Goal: Task Accomplishment & Management: Manage account settings

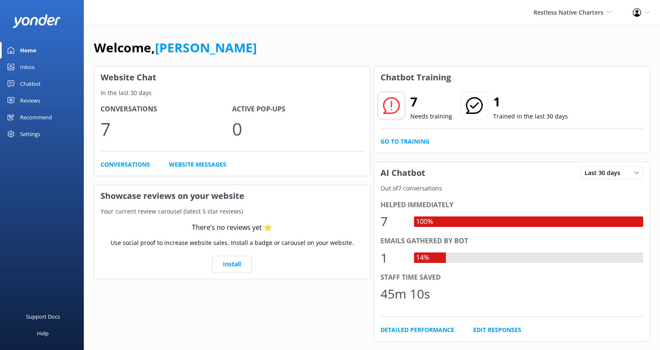
click at [584, 13] on span "Restless Native Charters" at bounding box center [568, 12] width 70 height 8
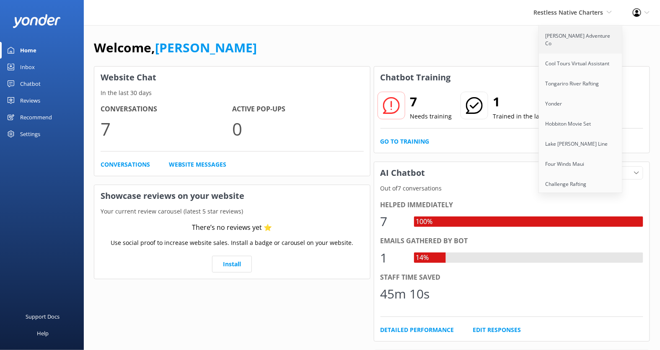
scroll to position [1175, 0]
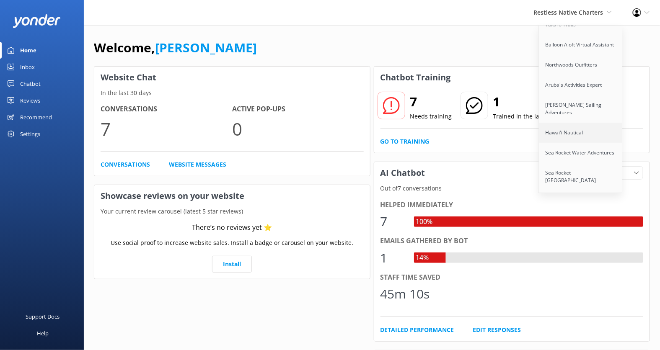
click at [573, 123] on link "Hawai'i Nautical" at bounding box center [581, 133] width 84 height 20
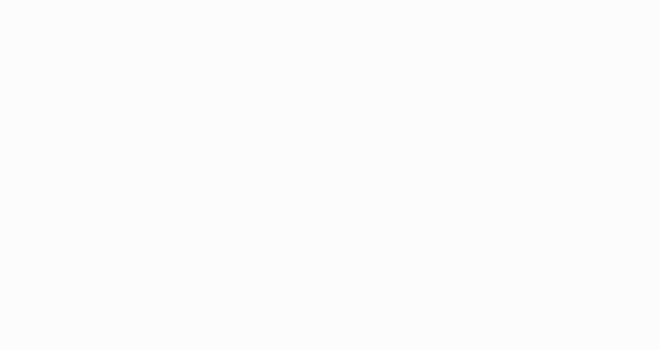
click at [32, 132] on html at bounding box center [330, 175] width 660 height 350
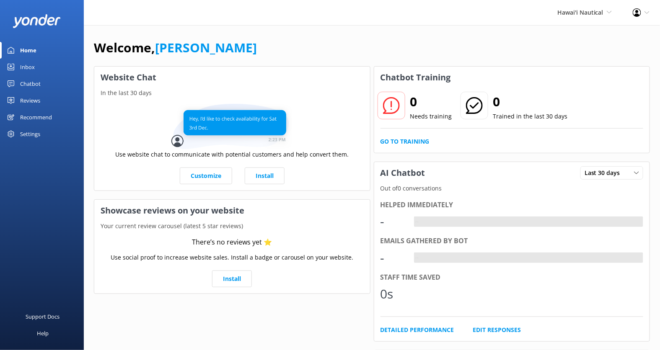
click at [30, 137] on div "Settings" at bounding box center [30, 134] width 20 height 17
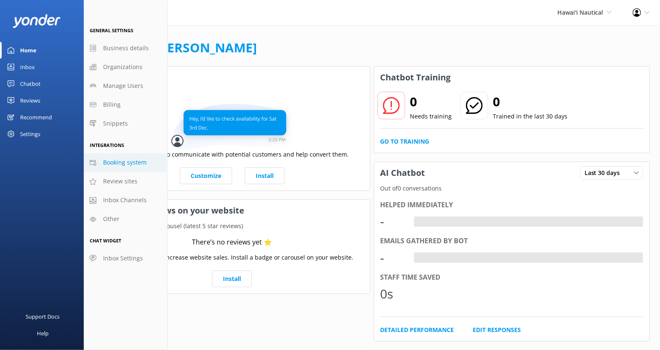
click at [137, 167] on span "Booking system" at bounding box center [125, 162] width 44 height 9
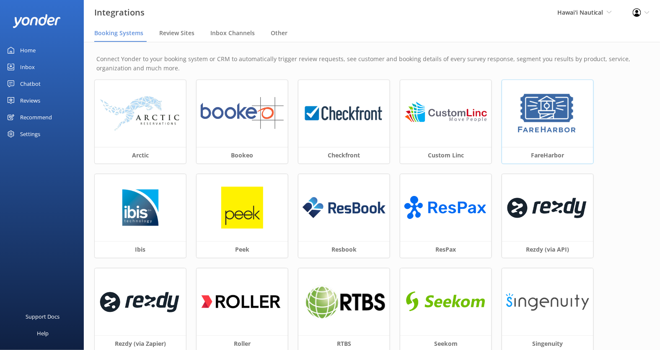
click at [543, 130] on img at bounding box center [547, 114] width 63 height 42
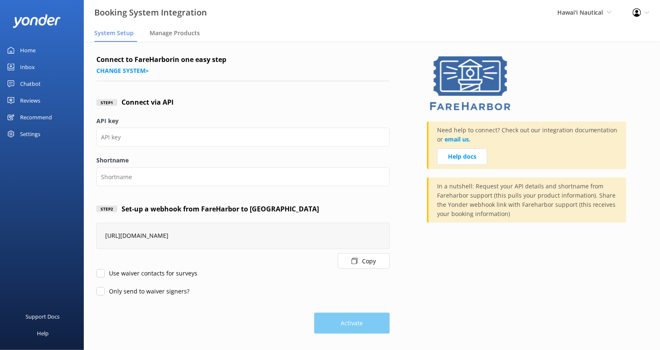
click at [368, 262] on button "Copy" at bounding box center [364, 260] width 52 height 15
